Goal: Task Accomplishment & Management: Use online tool/utility

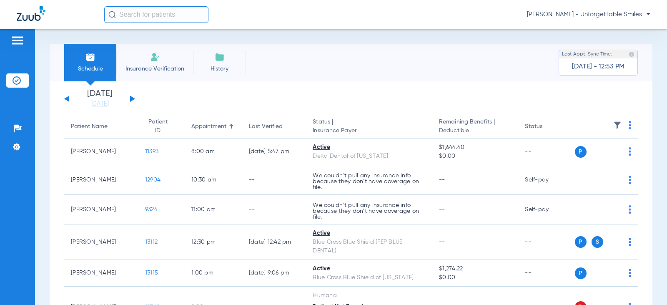
click at [133, 98] on button at bounding box center [132, 98] width 5 height 6
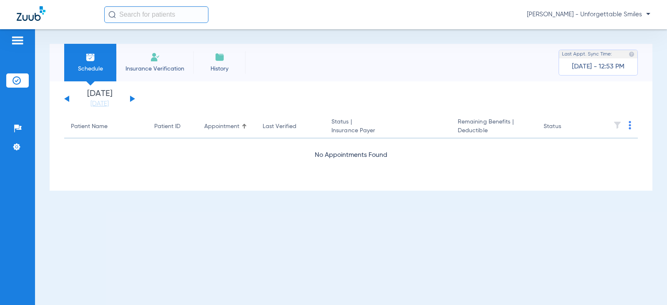
click at [130, 99] on button at bounding box center [132, 98] width 5 height 6
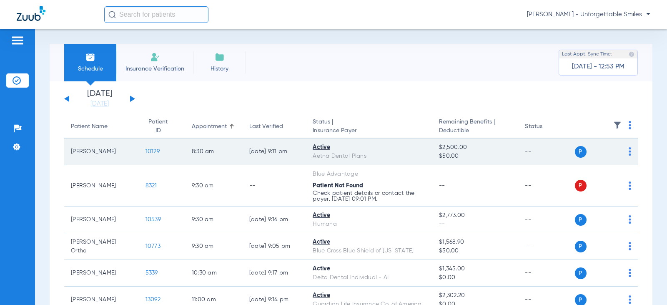
click at [622, 151] on div "P S" at bounding box center [603, 152] width 57 height 12
click at [629, 151] on img at bounding box center [630, 151] width 3 height 8
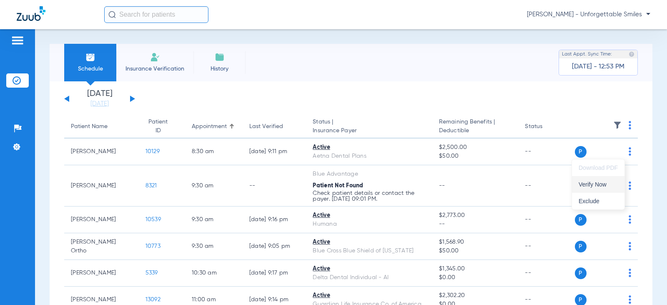
click at [590, 184] on span "Verify Now" at bounding box center [598, 184] width 39 height 6
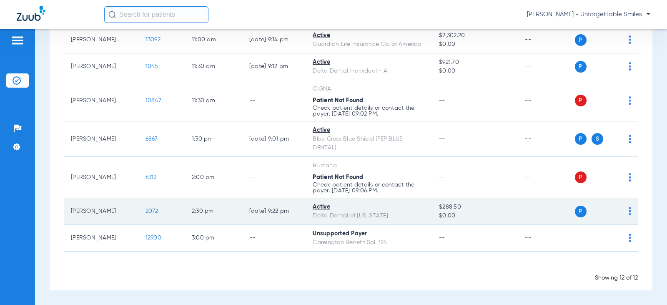
scroll to position [135, 0]
